Goal: Information Seeking & Learning: Learn about a topic

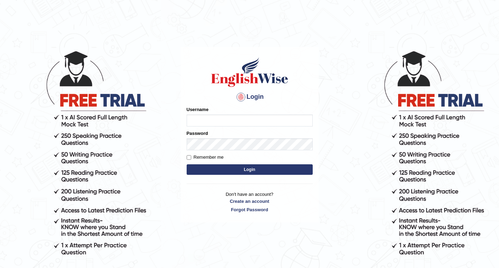
drag, startPoint x: 0, startPoint y: 0, endPoint x: 207, endPoint y: 117, distance: 237.6
click at [207, 117] on input "Username" at bounding box center [250, 120] width 126 height 12
type input "Rebecca12"
click at [234, 167] on button "Login" at bounding box center [250, 169] width 126 height 11
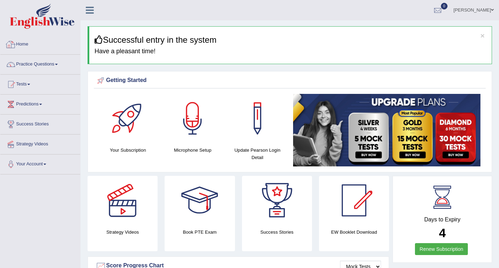
click at [26, 44] on link "Home" at bounding box center [40, 44] width 80 height 18
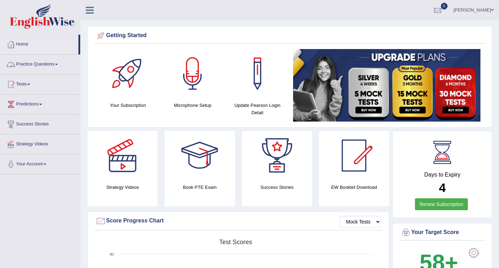
click at [38, 64] on link "Practice Questions" at bounding box center [40, 64] width 80 height 18
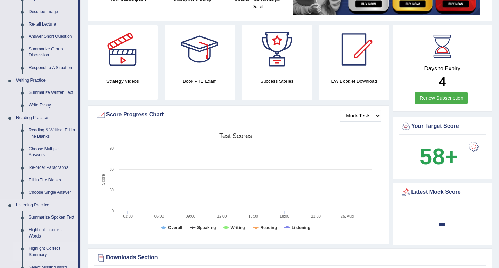
scroll to position [105, 0]
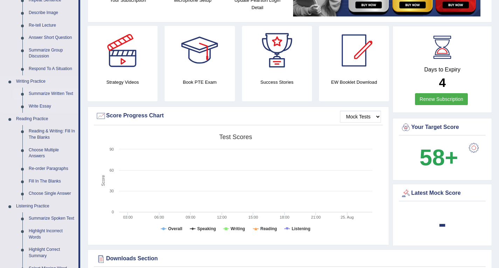
click at [61, 93] on link "Summarize Written Text" at bounding box center [52, 94] width 53 height 13
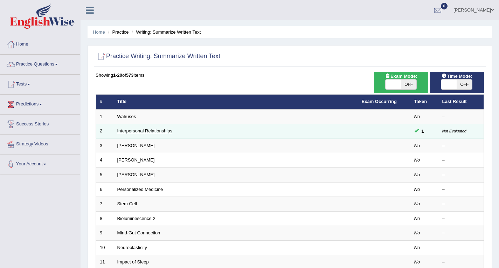
click at [155, 131] on link "Interpersonal Relationships" at bounding box center [144, 130] width 55 height 5
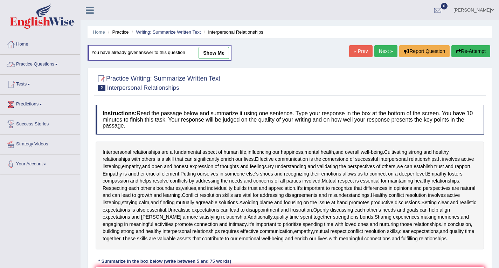
click at [38, 63] on link "Practice Questions" at bounding box center [40, 64] width 80 height 18
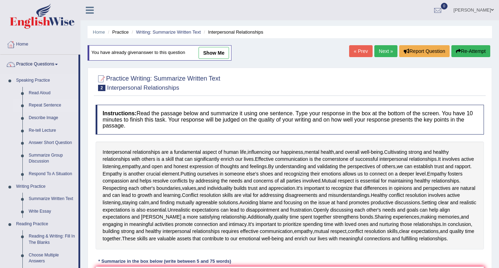
click at [54, 106] on link "Repeat Sentence" at bounding box center [52, 105] width 53 height 13
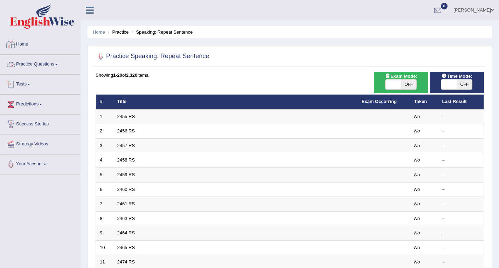
click at [21, 46] on link "Home" at bounding box center [40, 44] width 80 height 18
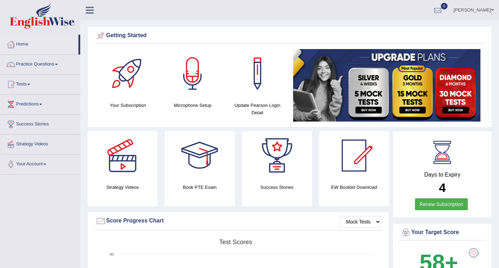
click at [46, 63] on link "Practice Questions" at bounding box center [40, 64] width 80 height 18
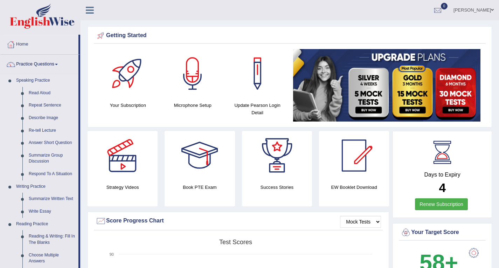
click at [41, 79] on link "Speaking Practice" at bounding box center [45, 80] width 65 height 13
click at [20, 44] on link "Home" at bounding box center [39, 44] width 78 height 18
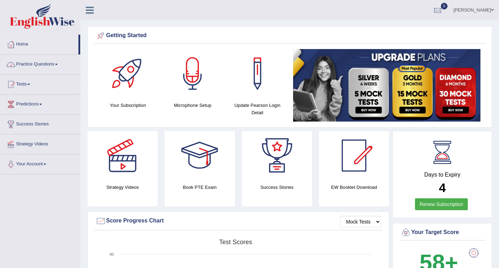
click at [45, 63] on link "Practice Questions" at bounding box center [40, 64] width 80 height 18
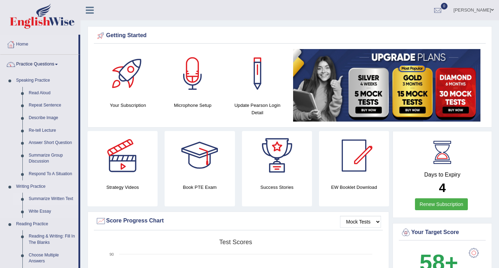
click at [45, 198] on link "Summarize Written Text" at bounding box center [52, 199] width 53 height 13
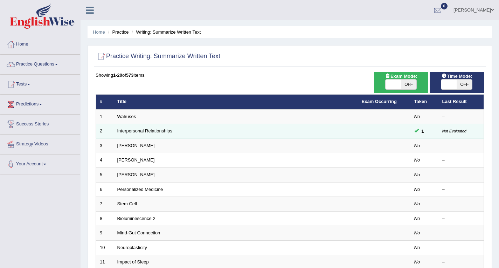
click at [157, 130] on link "Interpersonal Relationships" at bounding box center [144, 130] width 55 height 5
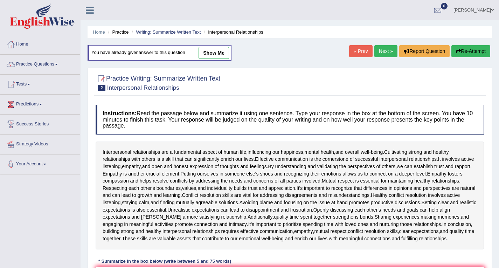
click at [384, 93] on div at bounding box center [290, 82] width 388 height 21
click at [385, 91] on div at bounding box center [290, 82] width 388 height 21
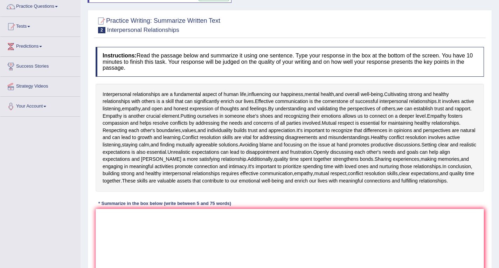
scroll to position [70, 0]
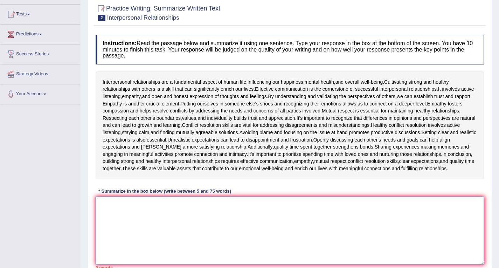
click at [125, 211] on textarea at bounding box center [290, 230] width 388 height 68
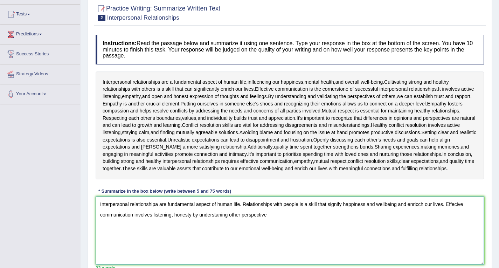
type textarea "Interpersonal relationshipa are fundamental aspect of human life. Relationships…"
